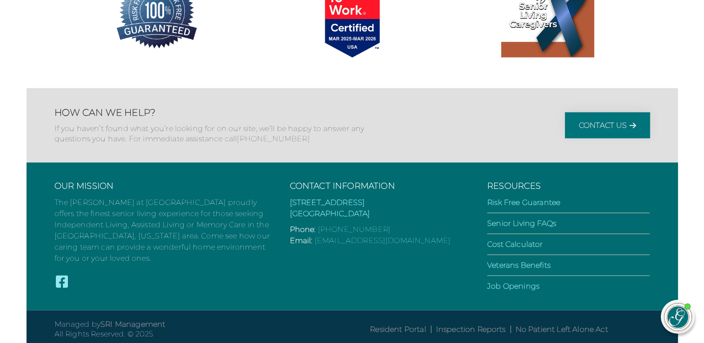
scroll to position [1868, 0]
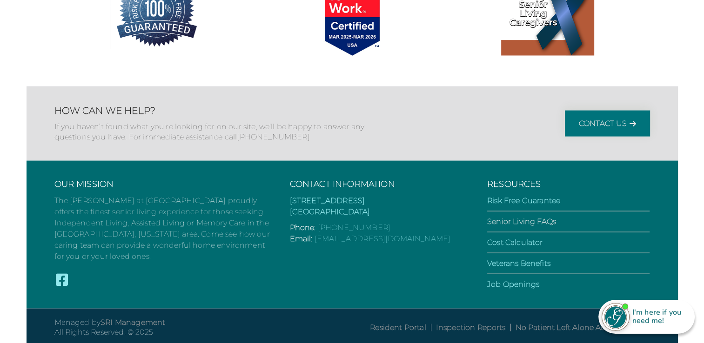
click at [553, 218] on link "Senior Living FAQs" at bounding box center [521, 221] width 69 height 9
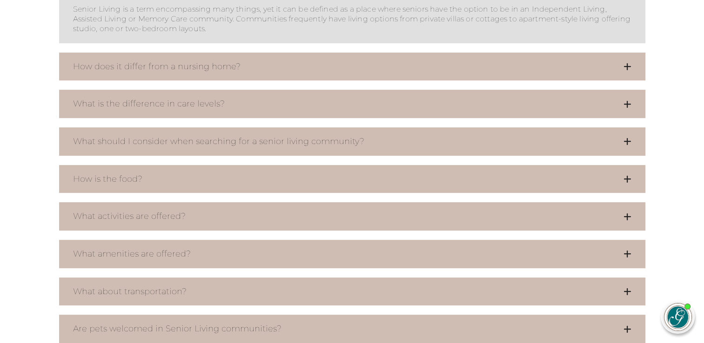
scroll to position [372, 0]
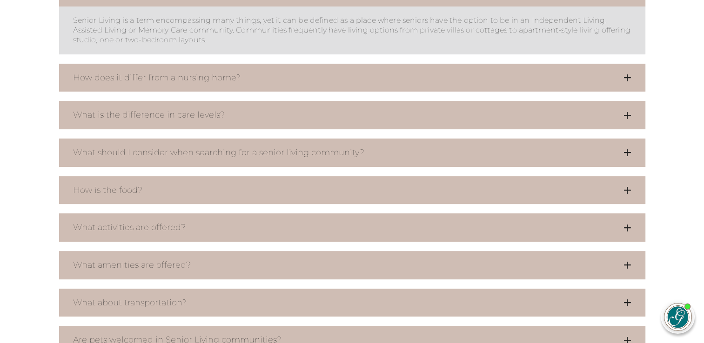
click at [626, 74] on icon at bounding box center [627, 77] width 8 height 8
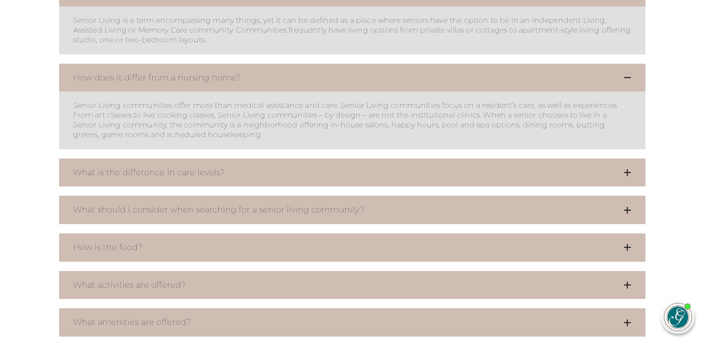
click at [627, 172] on icon at bounding box center [627, 172] width 8 height 8
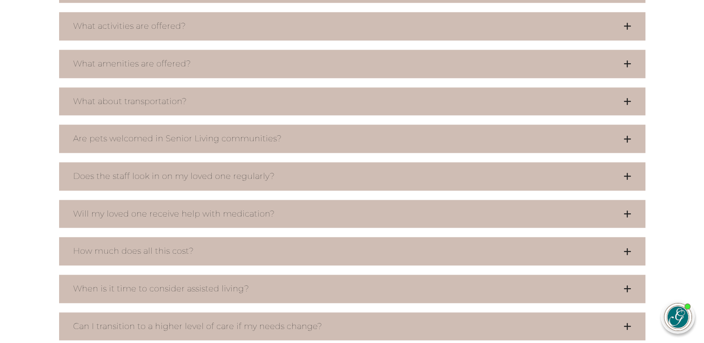
scroll to position [884, 0]
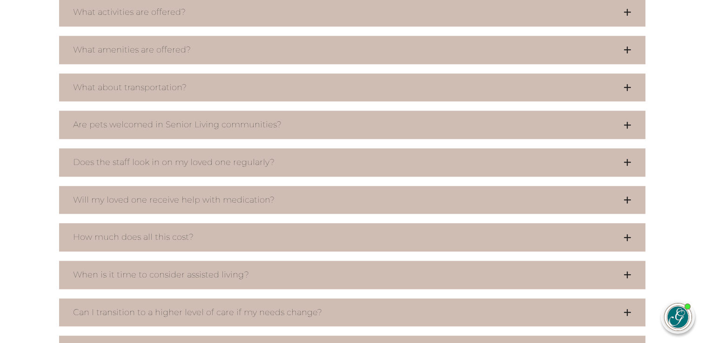
click at [625, 233] on icon at bounding box center [627, 237] width 8 height 8
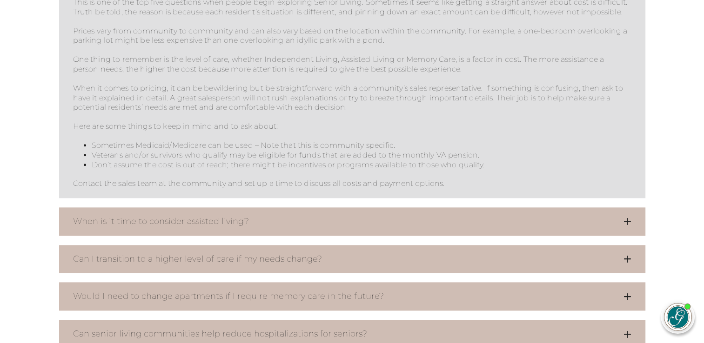
scroll to position [1163, 0]
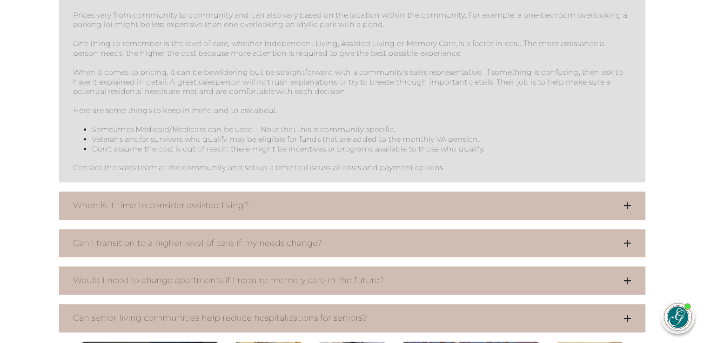
click at [627, 247] on icon at bounding box center [627, 243] width 8 height 8
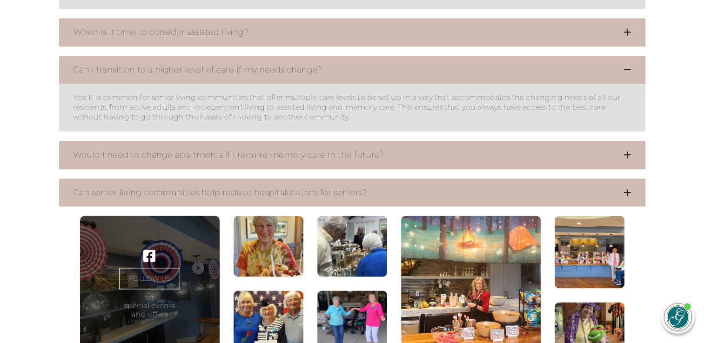
scroll to position [1349, 0]
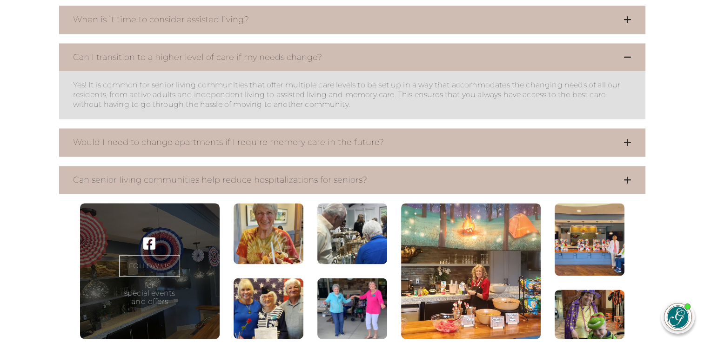
click at [627, 147] on icon at bounding box center [627, 142] width 8 height 8
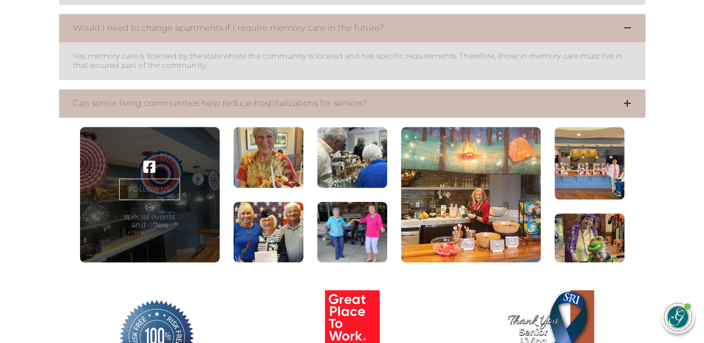
scroll to position [1488, 0]
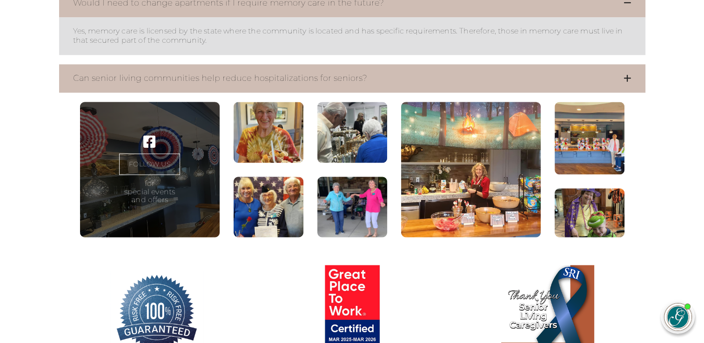
click at [488, 188] on figure at bounding box center [471, 170] width 140 height 136
click at [484, 213] on figure at bounding box center [471, 170] width 140 height 136
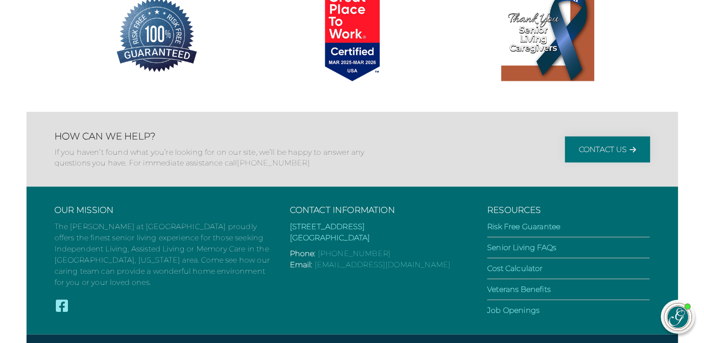
scroll to position [1767, 0]
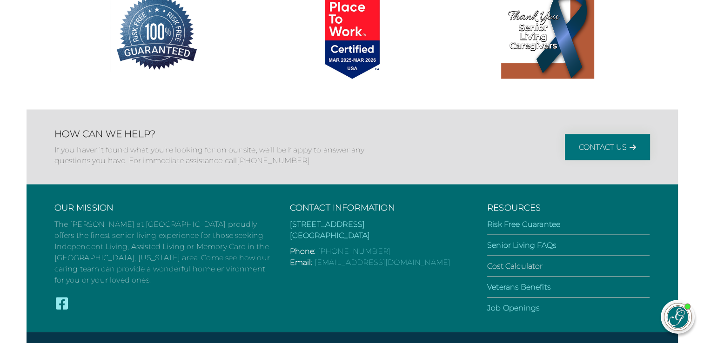
click at [501, 271] on link "Cost Calculator" at bounding box center [514, 266] width 55 height 9
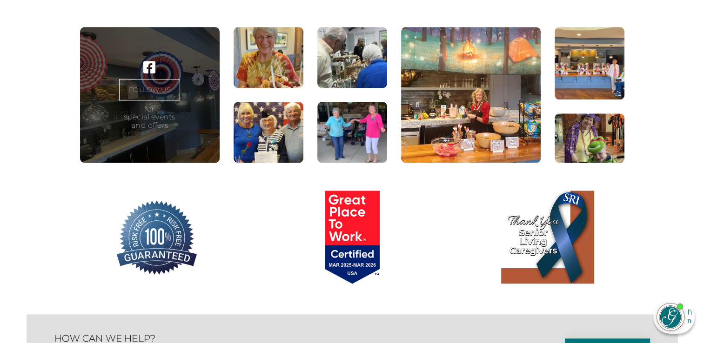
scroll to position [1209, 0]
